Goal: Navigation & Orientation: Find specific page/section

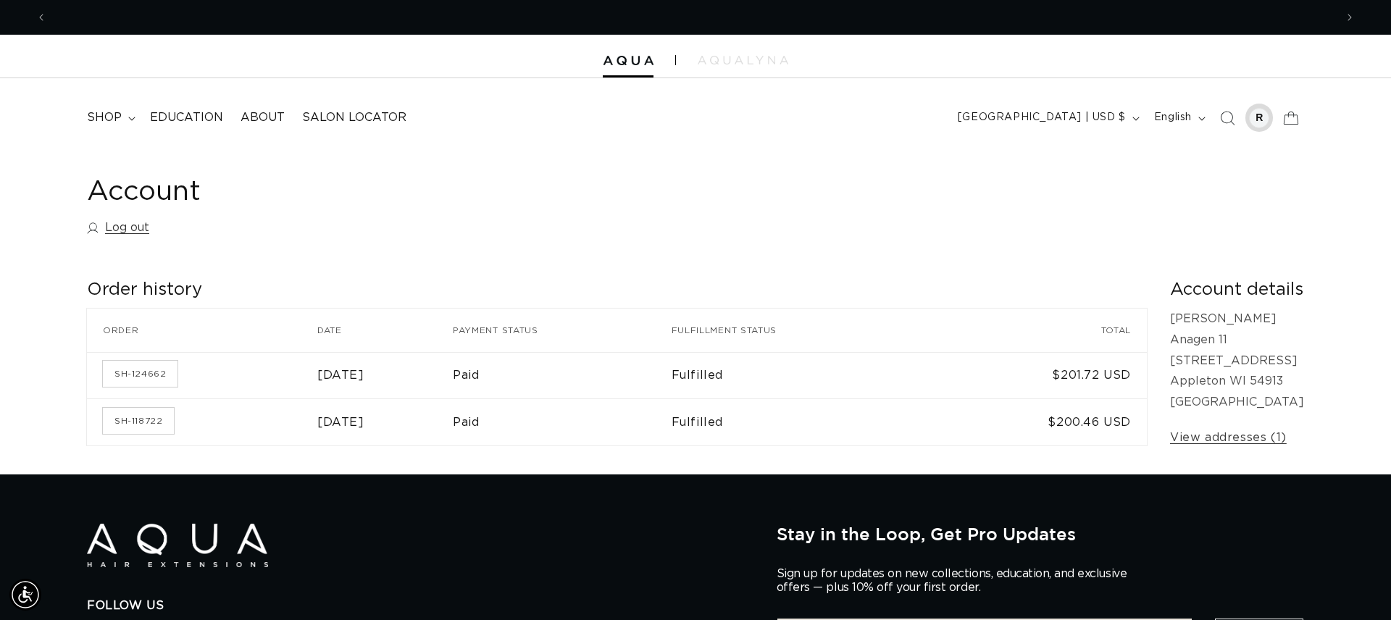
click at [1256, 117] on div at bounding box center [1259, 118] width 20 height 20
click at [1292, 120] on icon at bounding box center [1291, 118] width 34 height 34
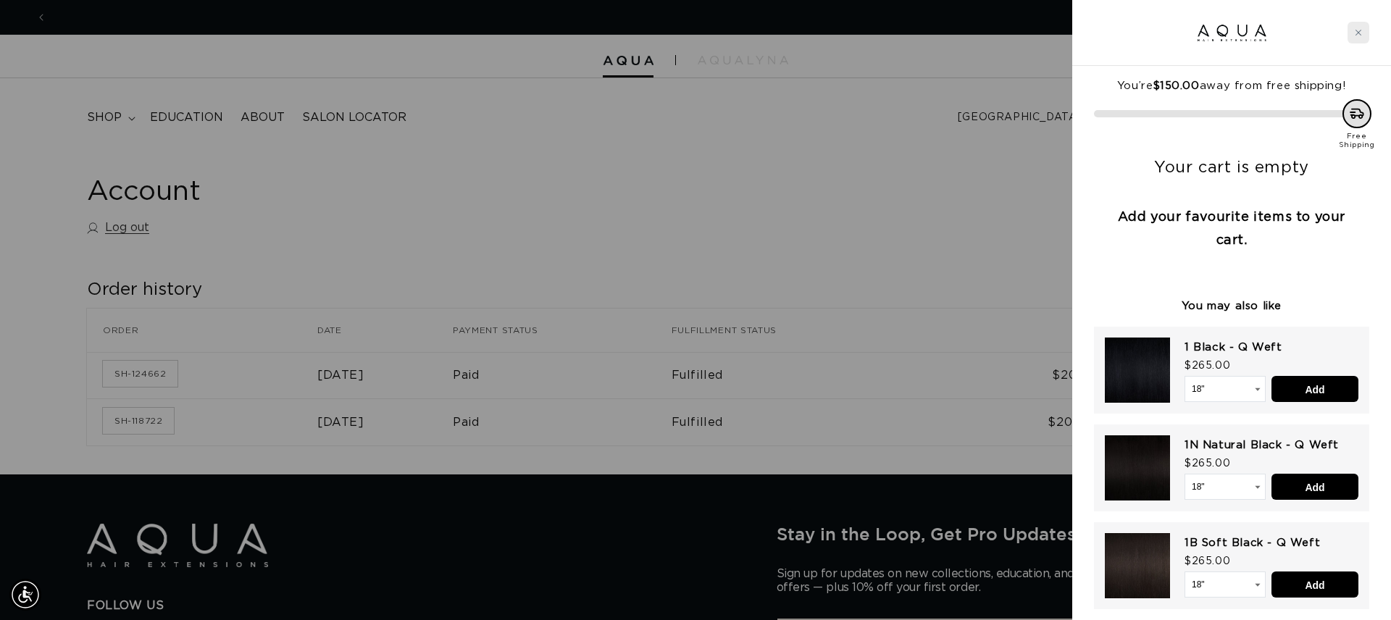
scroll to position [0, 1288]
click at [1362, 32] on icon "Close cart" at bounding box center [1358, 32] width 7 height 7
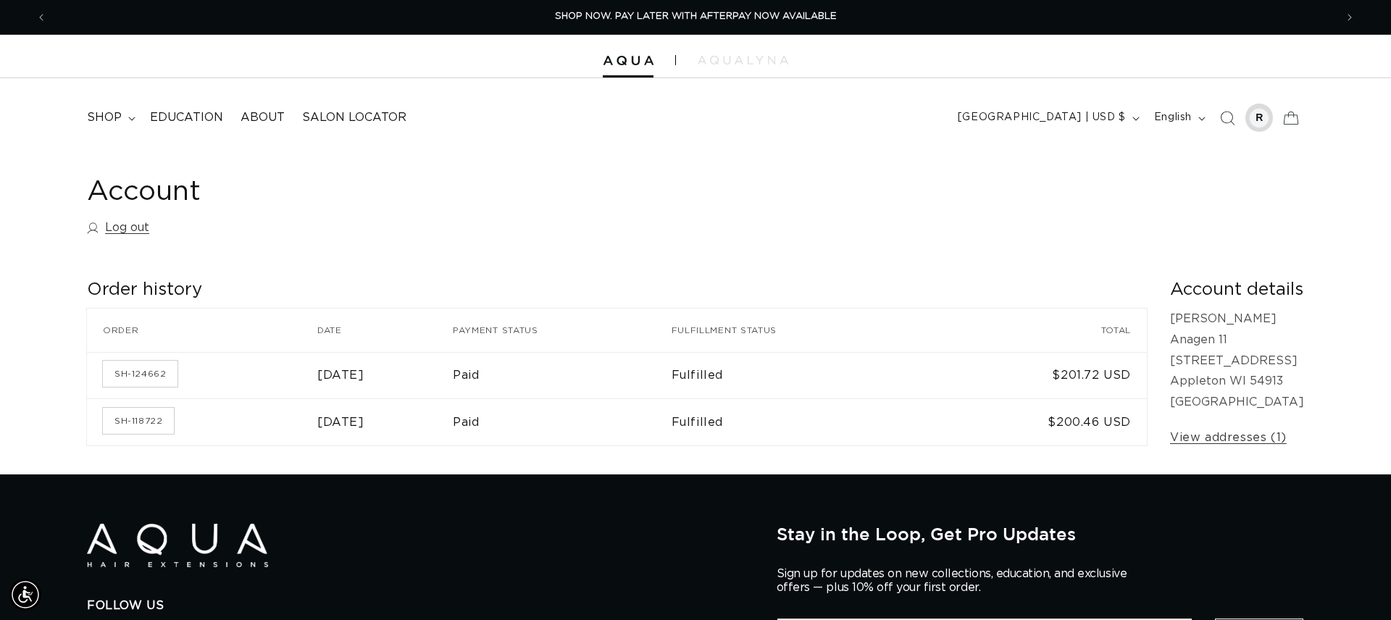
click at [1264, 115] on div at bounding box center [1259, 118] width 20 height 20
click at [728, 59] on img at bounding box center [743, 60] width 91 height 9
click at [1294, 120] on icon at bounding box center [1291, 118] width 34 height 34
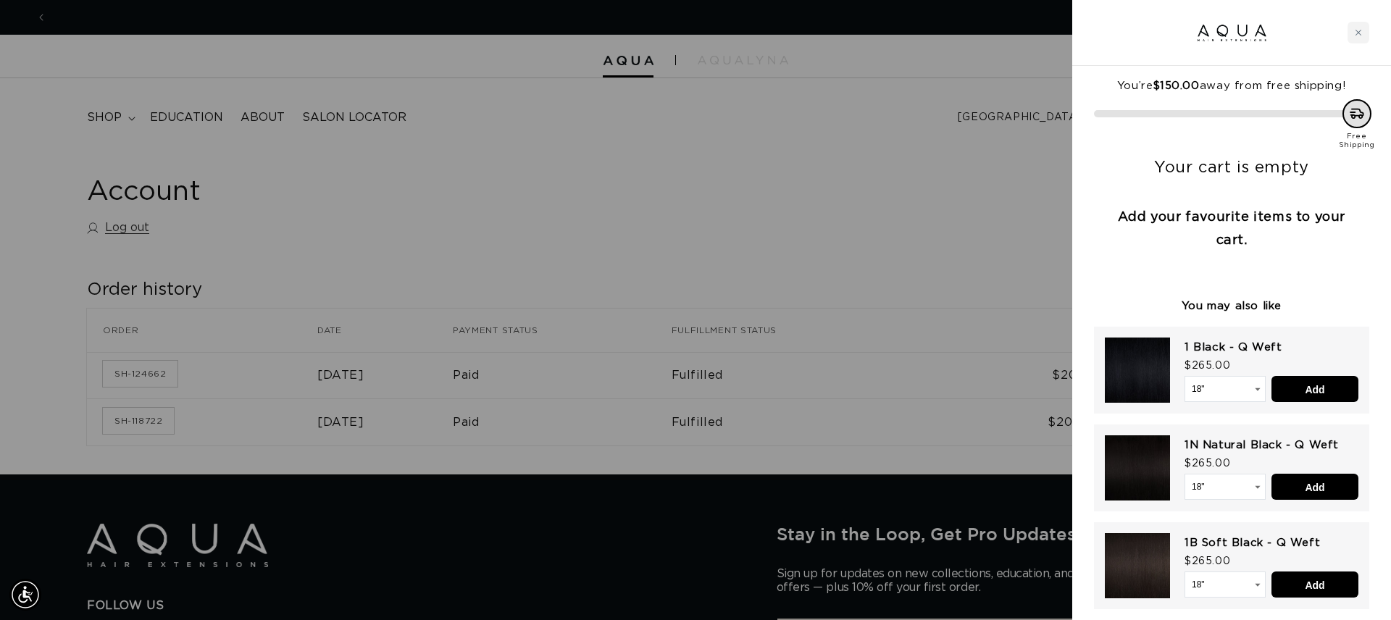
scroll to position [0, 2577]
click at [1353, 36] on div "Close cart" at bounding box center [1359, 33] width 22 height 22
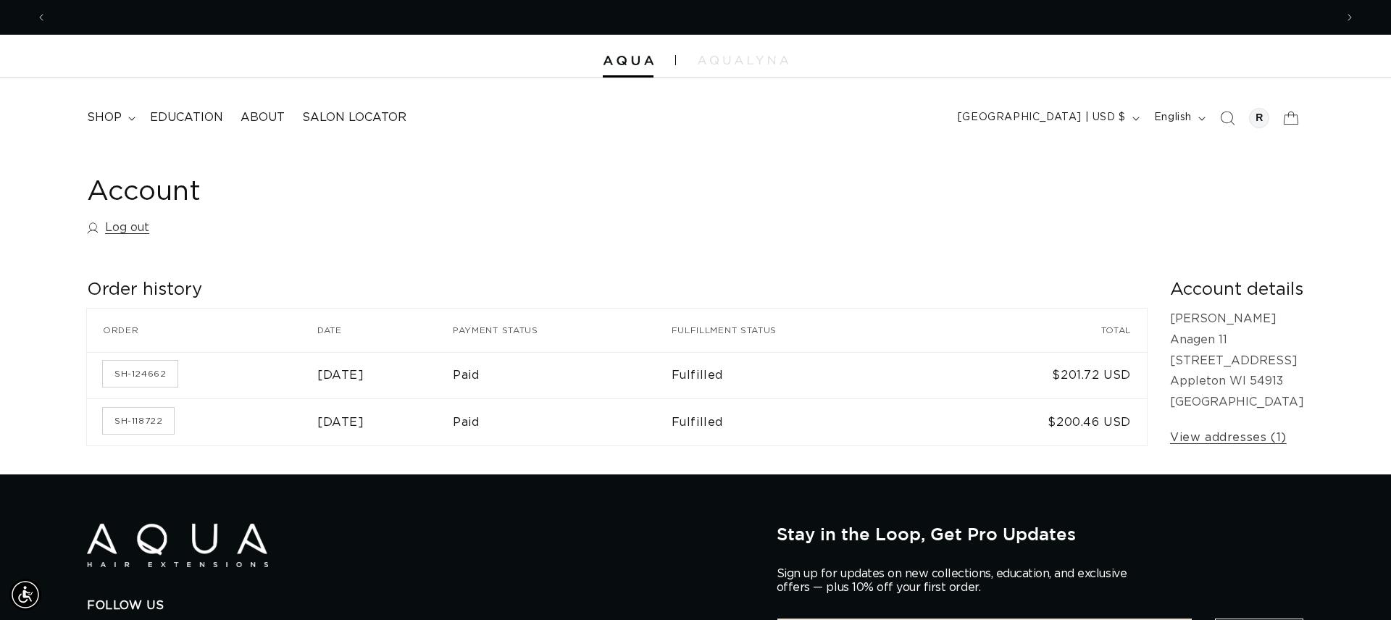
scroll to position [0, 0]
click at [172, 196] on h1 "Account" at bounding box center [695, 193] width 1217 height 36
click at [118, 119] on span "shop" at bounding box center [104, 117] width 35 height 15
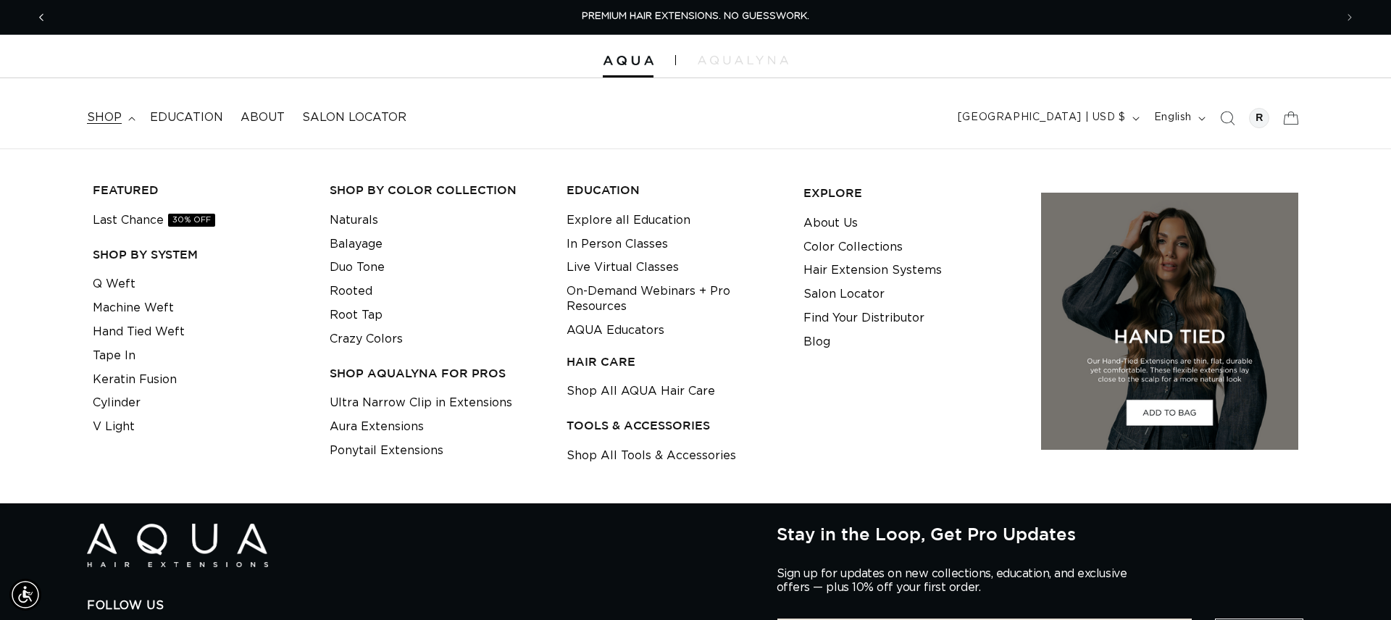
click at [37, 20] on span "Previous announcement" at bounding box center [41, 17] width 14 height 14
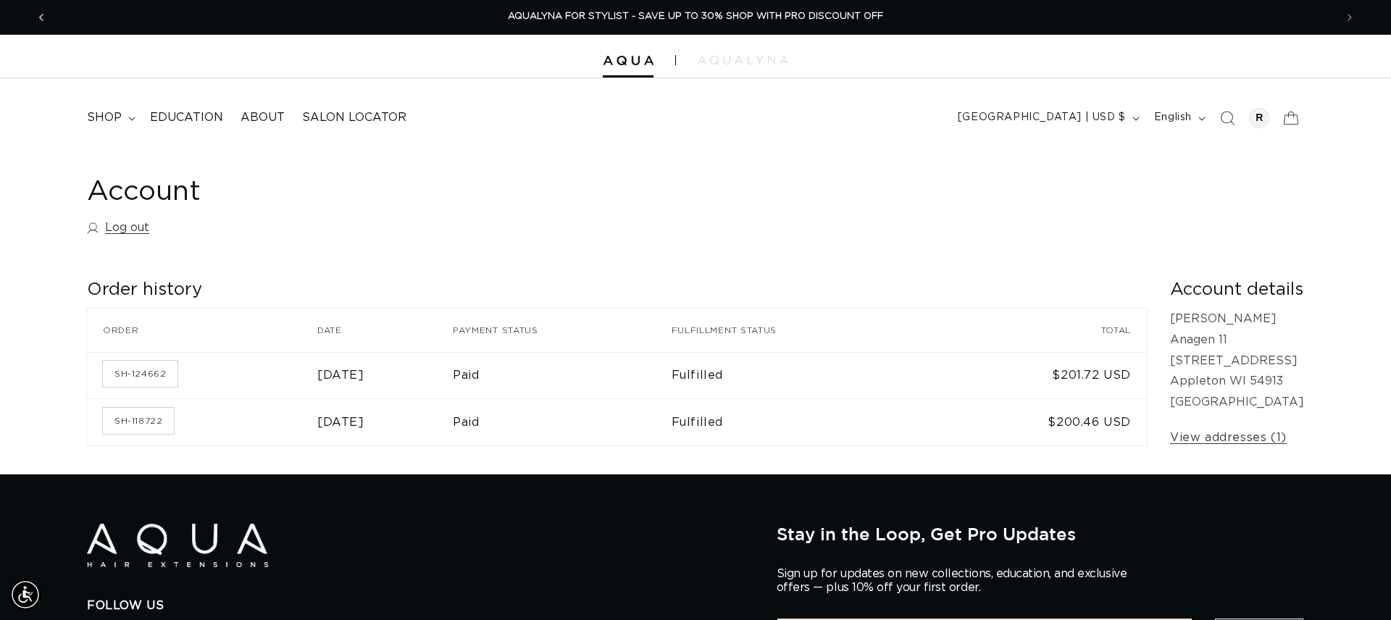
click at [39, 20] on icon "Previous announcement" at bounding box center [41, 17] width 5 height 16
click at [42, 20] on icon "Previous announcement" at bounding box center [41, 17] width 4 height 7
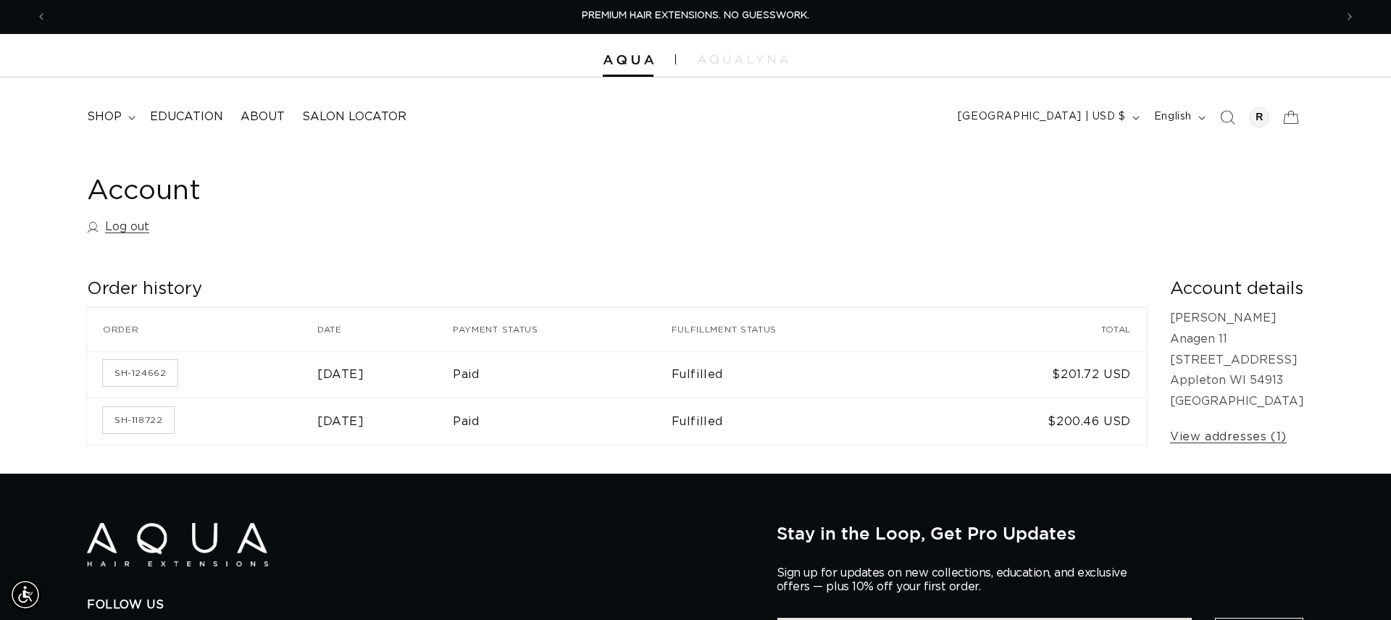
scroll to position [14, 0]
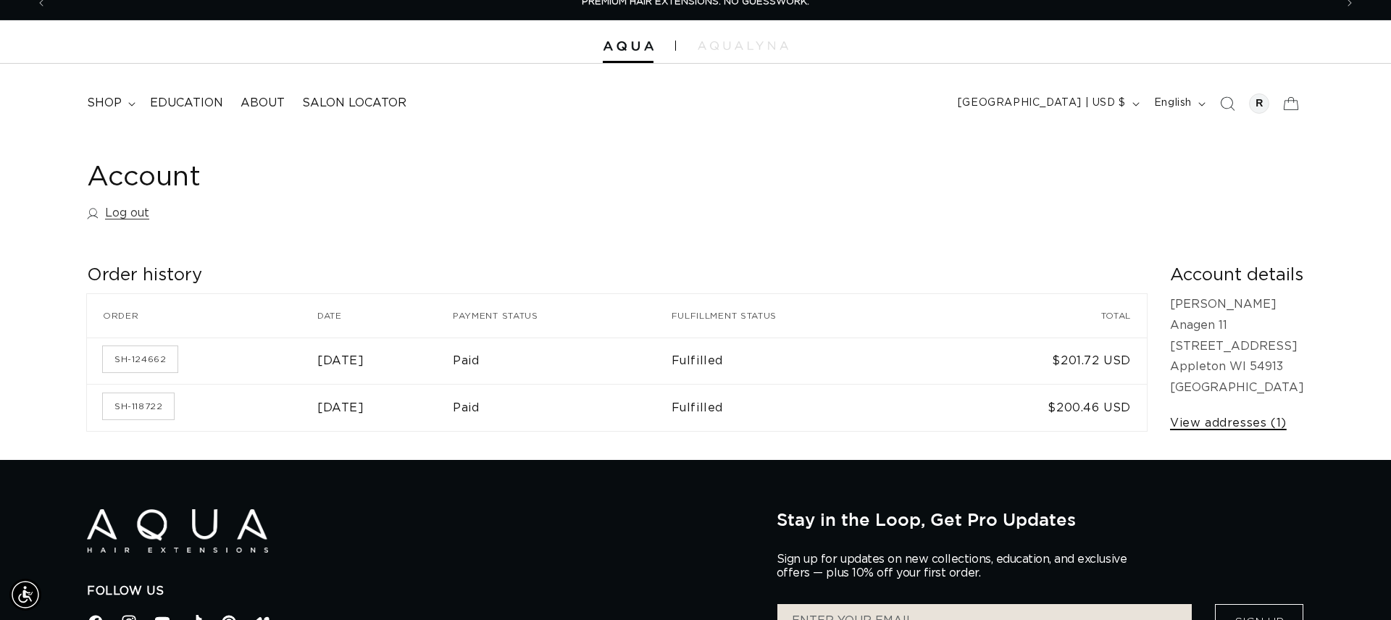
click at [1205, 422] on link "View addresses (1)" at bounding box center [1228, 423] width 117 height 21
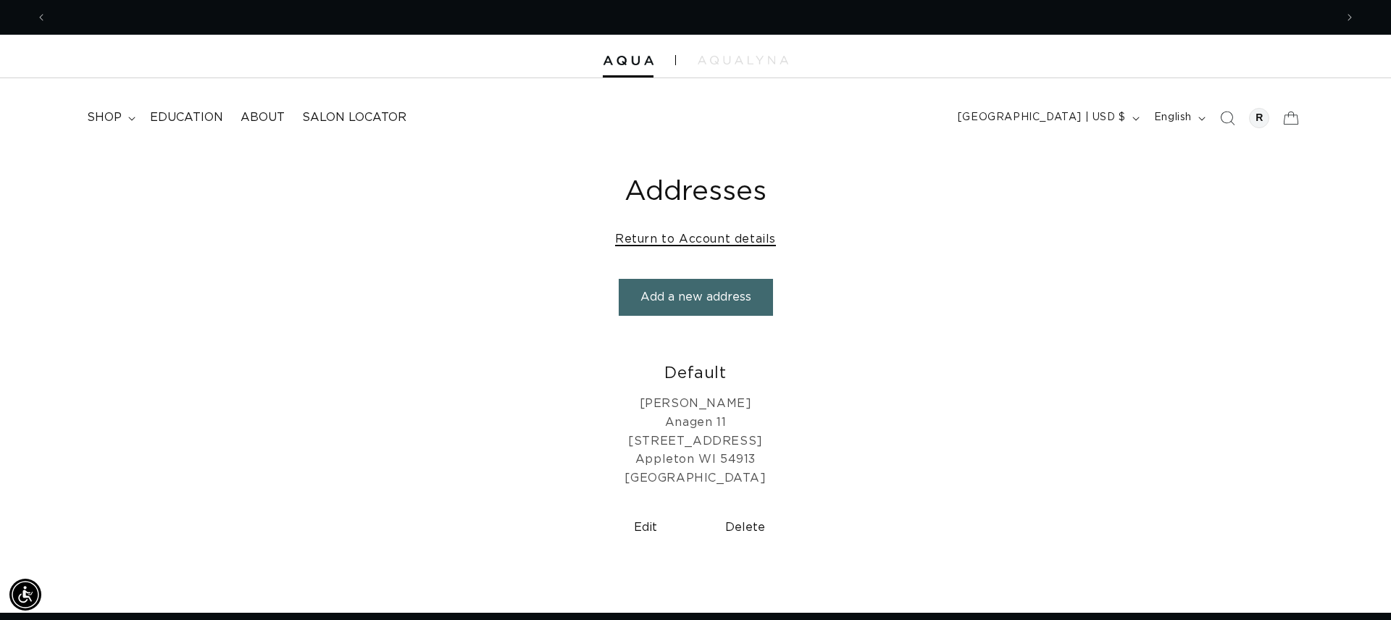
scroll to position [0, 2577]
click at [706, 244] on link "Return to Account details" at bounding box center [695, 239] width 161 height 21
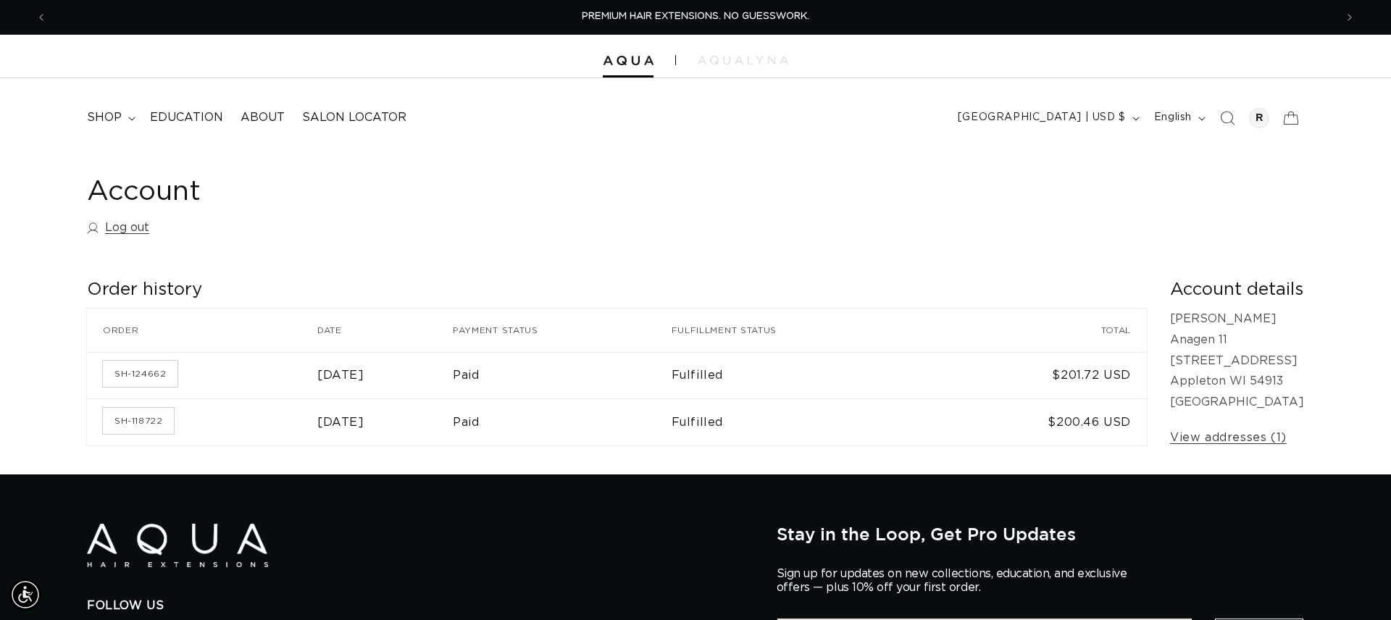
scroll to position [0, 1288]
click at [152, 188] on h1 "Account" at bounding box center [695, 193] width 1217 height 36
drag, startPoint x: 104, startPoint y: 187, endPoint x: 44, endPoint y: 185, distance: 59.4
click at [44, 185] on div "Account Log out Order history Order history Order Date Payment status Fulfillme…" at bounding box center [695, 312] width 1391 height 326
click at [322, 212] on div "Account Log out" at bounding box center [695, 209] width 1217 height 68
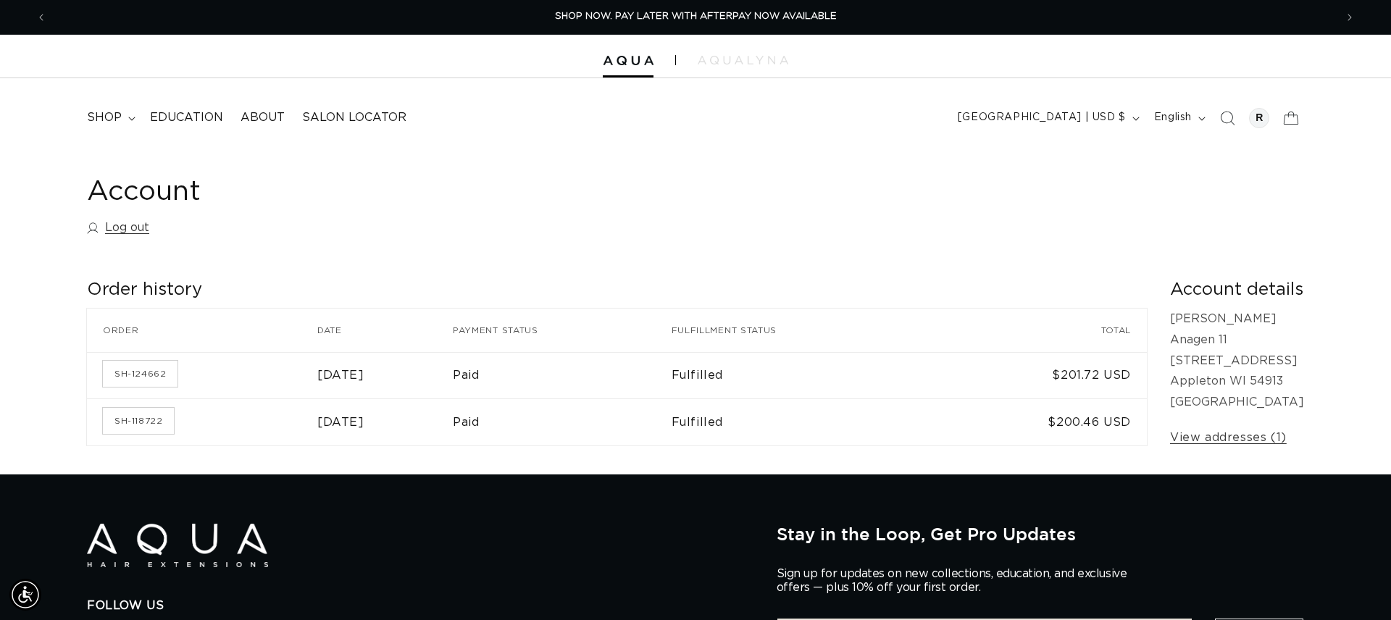
click at [133, 325] on th "Order" at bounding box center [202, 330] width 230 height 43
click at [1133, 117] on icon "button" at bounding box center [1136, 119] width 7 height 4
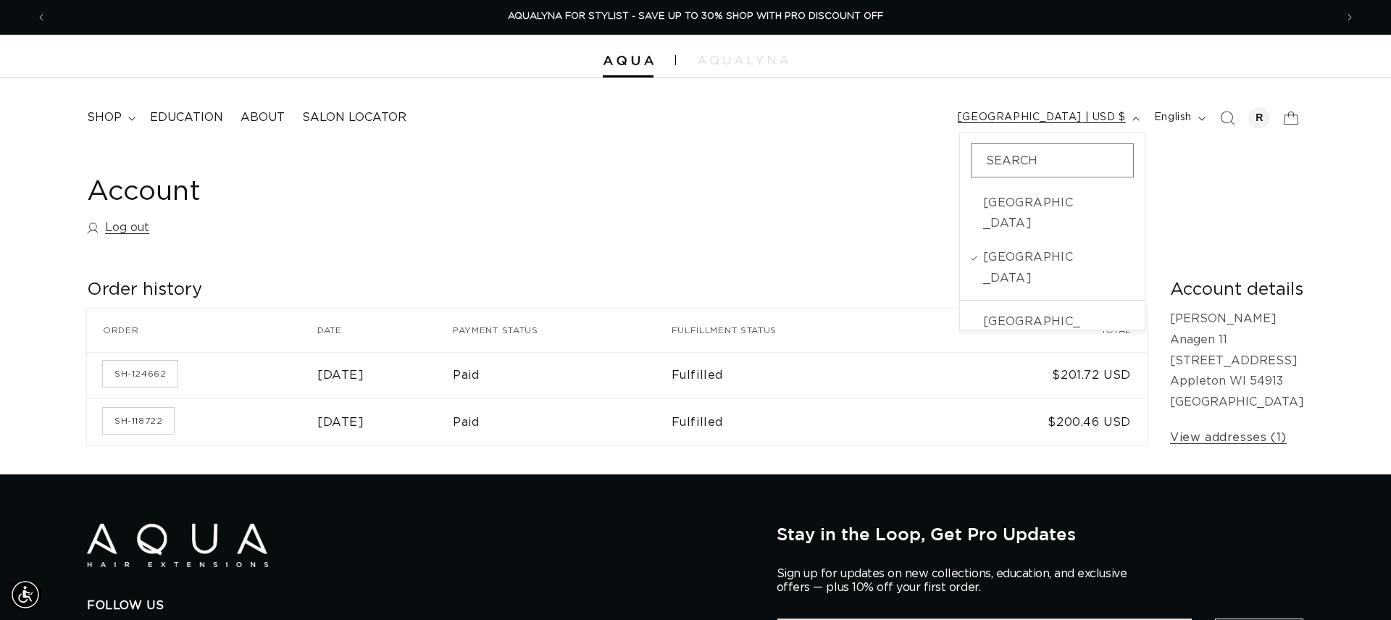
click at [1134, 117] on icon "button" at bounding box center [1136, 119] width 7 height 4
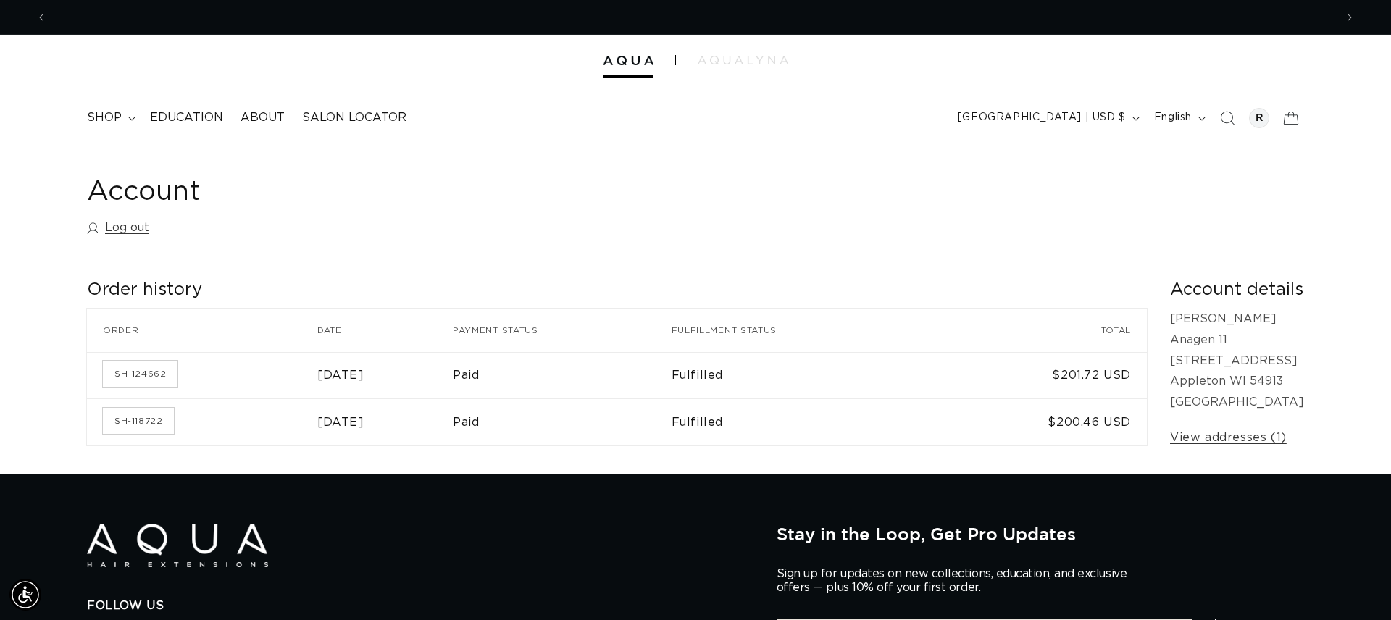
scroll to position [0, 0]
click at [622, 64] on img at bounding box center [628, 61] width 51 height 10
